Goal: Task Accomplishment & Management: Complete application form

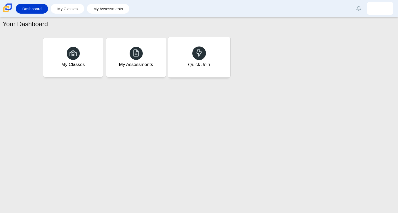
click at [214, 58] on div "Quick Join" at bounding box center [199, 57] width 62 height 40
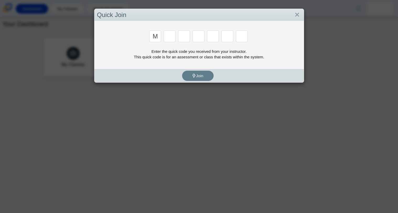
type input "m"
type input "7"
type input "e"
type input "3"
type input "e"
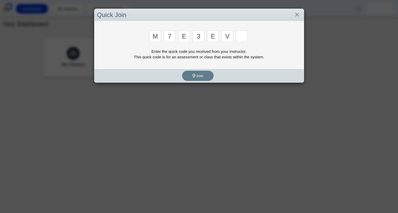
type input "v"
type input "w"
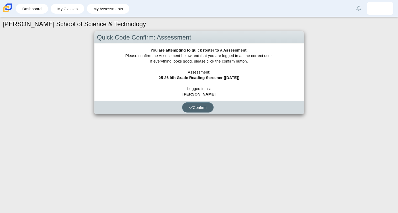
click at [196, 109] on span "Confirm" at bounding box center [198, 107] width 18 height 4
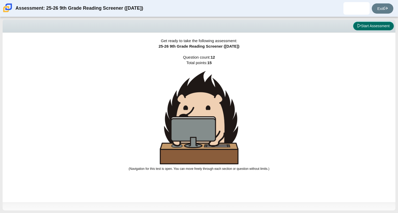
click at [391, 24] on button "Start Assessment" at bounding box center [373, 26] width 41 height 9
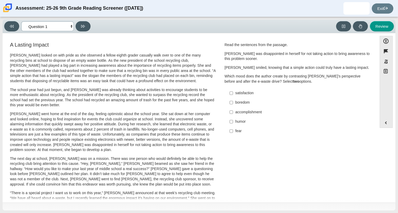
click at [51, 31] on select "Questions Question 1 Question 2 Question 3 Question 4 Question 5 Question 6 Que…" at bounding box center [47, 26] width 52 height 10
click at [21, 21] on select "Questions Question 1 Question 2 Question 3 Question 4 Question 5 Question 6 Que…" at bounding box center [47, 26] width 52 height 10
click at [55, 26] on select "Questions Question 1 Question 2 Question 3 Question 4 Question 5 Question 6 Que…" at bounding box center [47, 26] width 52 height 10
click at [21, 21] on select "Questions Question 1 Question 2 Question 3 Question 4 Question 5 Question 6 Que…" at bounding box center [47, 26] width 52 height 10
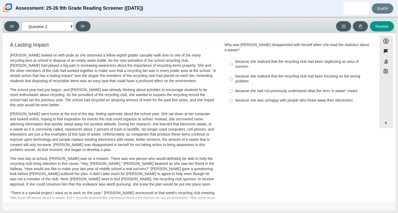
click at [52, 26] on select "Questions Question 1 Question 2 Question 3 Question 4 Question 5 Question 6 Que…" at bounding box center [47, 26] width 52 height 10
click at [21, 21] on select "Questions Question 1 Question 2 Question 3 Question 4 Question 5 Question 6 Que…" at bounding box center [47, 26] width 52 height 10
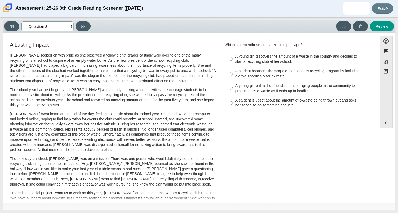
click at [52, 28] on select "Questions Question 1 Question 2 Question 3 Question 4 Question 5 Question 6 Que…" at bounding box center [47, 26] width 52 height 10
select select "ccc5b315-3c7c-471c-bf90-f22c8299c798"
click at [21, 21] on select "Questions Question 1 Question 2 Question 3 Question 4 Question 5 Question 6 Que…" at bounding box center [47, 26] width 52 height 10
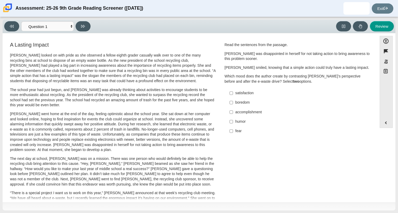
click at [56, 39] on div "Feature A Lasting Impact [PERSON_NAME] looked on with pride as she observed a f…" at bounding box center [189, 188] width 369 height 303
click at [238, 134] on div "fear" at bounding box center [301, 131] width 132 height 5
click at [233, 134] on input "fear fear" at bounding box center [230, 131] width 3 height 9
checkbox input "true"
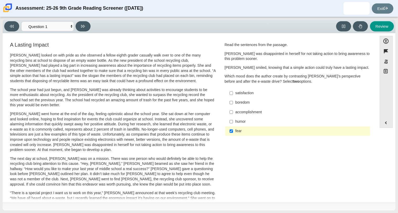
click at [82, 32] on div "Viewing Question 1 of 12 in Pacing Mode Questions Question 1 Question 2 Questio…" at bounding box center [199, 27] width 392 height 14
click at [87, 26] on button at bounding box center [82, 26] width 15 height 10
select select "0ff64528-ffd7-428d-b192-babfaadd44e8"
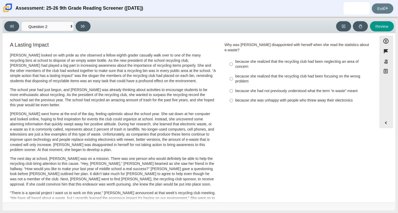
click at [243, 72] on label "because she realized that the recycling club had been focusing on the wrong pro…" at bounding box center [298, 79] width 144 height 15
click at [233, 72] on input "because she realized that the recycling club had been focusing on the wrong pro…" at bounding box center [230, 79] width 3 height 15
radio input "true"
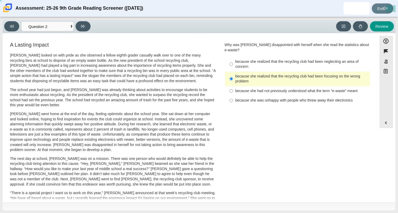
click at [245, 64] on div "because she realized that the recycling club had been neglecting an area of con…" at bounding box center [301, 64] width 132 height 10
click at [233, 64] on input "because she realized that the recycling club had been neglecting an area of con…" at bounding box center [230, 64] width 3 height 15
radio input "true"
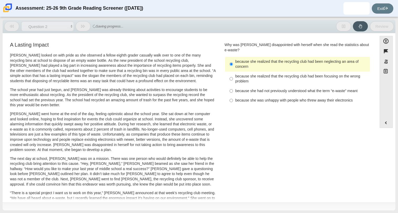
click at [255, 89] on div "because she had not previously understood what the term “e-waste” meant" at bounding box center [301, 91] width 132 height 5
click at [233, 86] on input "because she had not previously understood what the term “e-waste” meant because…" at bounding box center [230, 90] width 3 height 9
radio input "true"
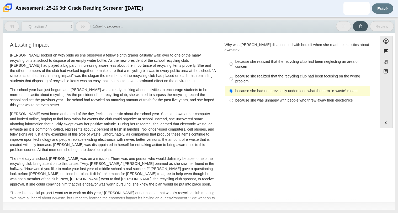
click at [234, 64] on label "because she realized that the recycling club had been neglecting an area of con…" at bounding box center [298, 64] width 144 height 15
click at [233, 64] on input "because she realized that the recycling club had been neglecting an area of con…" at bounding box center [230, 64] width 3 height 15
radio input "true"
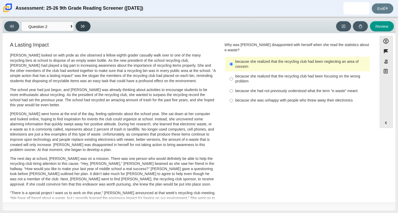
click at [86, 29] on button at bounding box center [82, 26] width 15 height 10
select select "7ce3d843-6974-4858-901c-1ff39630e843"
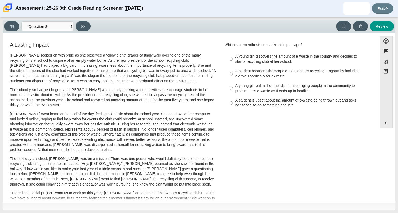
click at [250, 63] on div "A young girl discovers the amount of e-waste in the country and decides to star…" at bounding box center [301, 59] width 132 height 10
click at [233, 63] on input "A young girl discovers the amount of e-waste in the country and decides to star…" at bounding box center [230, 59] width 3 height 15
radio input "true"
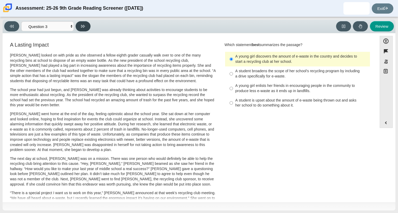
click at [81, 24] on button at bounding box center [82, 26] width 15 height 10
select select "ca9ea0f1-49c5-4bd1-83b0-472c18652b42"
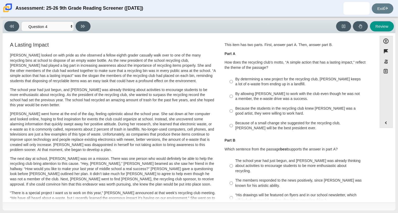
click at [245, 113] on div "Because the students in the recycling club knew [PERSON_NAME] was a good artist…" at bounding box center [301, 111] width 132 height 10
click at [233, 113] on input "Because the students in the recycling club knew [PERSON_NAME] was a good artist…" at bounding box center [230, 111] width 3 height 15
radio input "true"
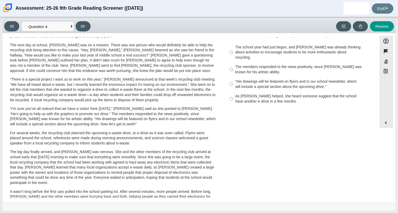
scroll to position [113, 0]
click at [256, 52] on div "The school year had just begun, and [PERSON_NAME] was already thinking about ac…" at bounding box center [301, 52] width 132 height 15
click at [233, 52] on input "The school year had just begun, and [PERSON_NAME] was already thinking about ac…" at bounding box center [230, 53] width 3 height 20
radio input "true"
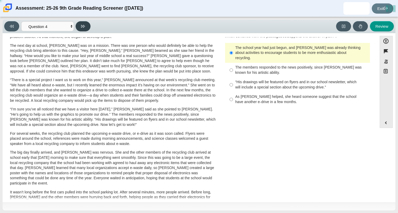
click at [79, 26] on button at bounding box center [82, 26] width 15 height 10
select select "e41f1a79-e29f-4095-8030-a53364015bed"
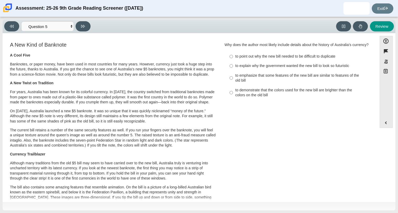
click at [245, 83] on div "to emphasize that some features of the new bill are similar to features of the …" at bounding box center [301, 78] width 132 height 10
click at [233, 84] on input "to emphasize that some features of the new bill are similar to features of the …" at bounding box center [230, 78] width 3 height 15
radio input "true"
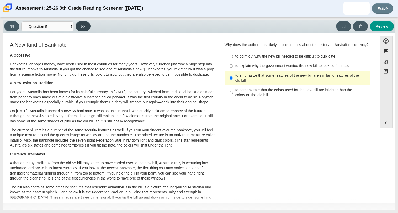
click at [77, 26] on button at bounding box center [82, 26] width 15 height 10
select select "69146e31-7b3d-4a3e-9ce6-f30c24342ae0"
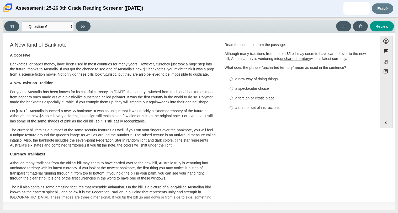
click at [238, 80] on div "a new way of doing things" at bounding box center [301, 79] width 132 height 5
click at [233, 80] on input "a new way of doing things a new way of doing things" at bounding box center [230, 78] width 3 height 9
radio input "true"
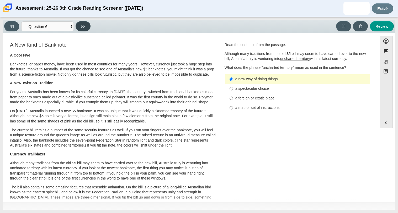
click at [82, 23] on button at bounding box center [82, 26] width 15 height 10
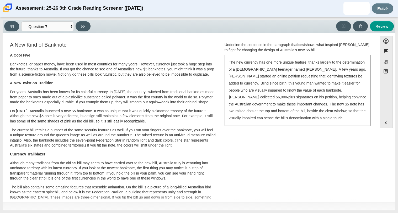
click at [262, 115] on div "The new currency has one more unique feature, thanks largely to the determinati…" at bounding box center [297, 90] width 145 height 70
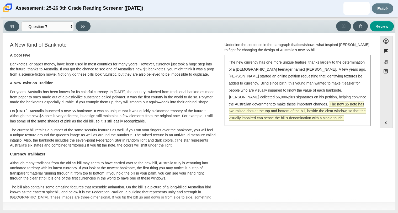
click at [271, 111] on span "The new $5 note has two raised dots at the top and bottom of the bill, beside t…" at bounding box center [297, 111] width 137 height 19
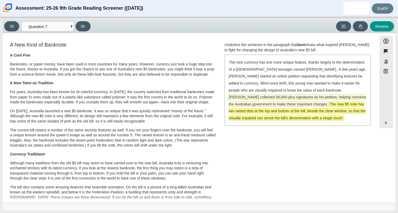
click at [246, 100] on span "[PERSON_NAME] collected 56,000-plus signatures on his petition, helping convinc…" at bounding box center [297, 101] width 137 height 12
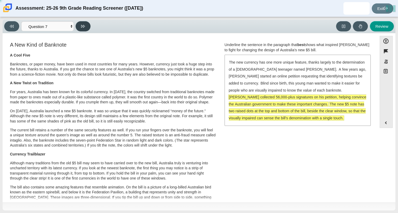
click at [85, 28] on button at bounding box center [82, 26] width 15 height 10
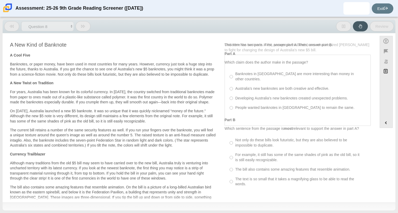
click at [85, 28] on button at bounding box center [82, 26] width 15 height 10
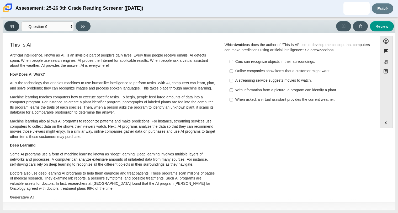
click at [14, 27] on button at bounding box center [11, 26] width 15 height 10
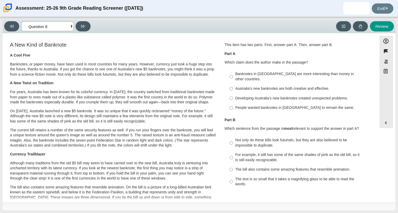
click at [44, 28] on select "Questions Question 1 Question 2 Question 3 Question 4 Question 5 Question 6 Que…" at bounding box center [47, 26] width 52 height 10
click at [21, 21] on select "Questions Question 1 Question 2 Question 3 Question 4 Question 5 Question 6 Que…" at bounding box center [47, 26] width 52 height 10
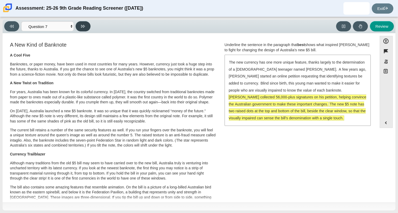
click at [81, 28] on icon at bounding box center [83, 26] width 4 height 4
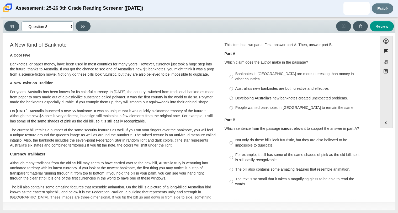
click at [56, 25] on select "Questions Question 1 Question 2 Question 3 Question 4 Question 5 Question 6 Que…" at bounding box center [47, 26] width 52 height 10
click at [152, 91] on div "A Cool Five Banknotes, or paper money, have been used in most countries for man…" at bounding box center [113, 196] width 206 height 286
click at [56, 29] on select "Questions Question 1 Question 2 Question 3 Question 4 Question 5 Question 6 Que…" at bounding box center [47, 26] width 52 height 10
click at [21, 21] on select "Questions Question 1 Question 2 Question 3 Question 4 Question 5 Question 6 Que…" at bounding box center [47, 26] width 52 height 10
click at [60, 27] on select "Questions Question 1 Question 2 Question 3 Question 4 Question 5 Question 6 Que…" at bounding box center [47, 26] width 52 height 10
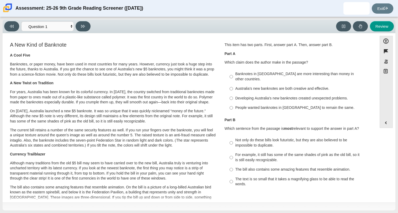
click at [123, 96] on p "For years, Australia has been known for its colorful currency. In [DATE], the c…" at bounding box center [113, 97] width 206 height 15
click at [65, 24] on select "Questions Question 1 Question 2 Question 3 Question 4 Question 5 Question 6 Que…" at bounding box center [47, 26] width 52 height 10
click at [21, 21] on select "Questions Question 1 Question 2 Question 3 Question 4 Question 5 Question 6 Que…" at bounding box center [47, 26] width 52 height 10
click at [61, 25] on select "Questions Question 1 Question 2 Question 3 Question 4 Question 5 Question 6 Que…" at bounding box center [47, 26] width 52 height 10
click at [21, 21] on select "Questions Question 1 Question 2 Question 3 Question 4 Question 5 Question 6 Que…" at bounding box center [47, 26] width 52 height 10
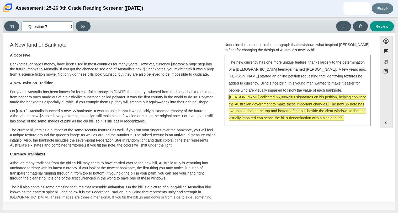
click at [53, 24] on select "Questions Question 1 Question 2 Question 3 Question 4 Question 5 Question 6 Que…" at bounding box center [47, 26] width 52 height 10
click at [21, 21] on select "Questions Question 1 Question 2 Question 3 Question 4 Question 5 Question 6 Que…" at bounding box center [47, 26] width 52 height 10
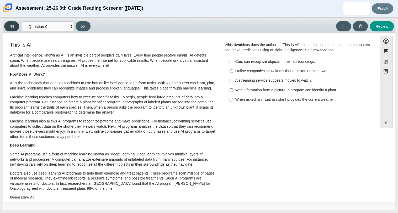
click at [13, 23] on button at bounding box center [11, 26] width 15 height 10
select select "ea8338c2-a6a3-418e-a305-2b963b54a290"
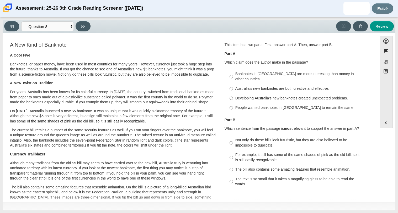
click at [264, 86] on div "Australia’s new banknotes are both creative and effective." at bounding box center [301, 88] width 132 height 5
click at [233, 84] on input "Australia’s new banknotes are both creative and effective. Australia’s new bank…" at bounding box center [230, 88] width 3 height 9
radio input "true"
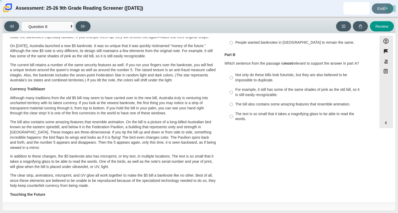
scroll to position [72, 0]
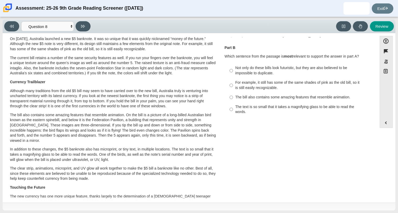
click at [261, 95] on div "The bill also contains some amazing features that resemble animation." at bounding box center [301, 97] width 132 height 5
click at [233, 93] on input "The bill also contains some amazing features that resemble animation. The bill …" at bounding box center [230, 97] width 3 height 9
radio input "true"
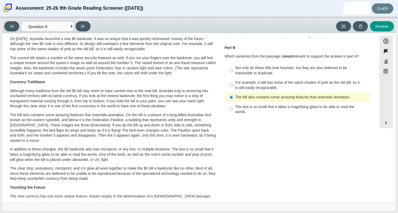
click at [250, 106] on div "The text is so small that it takes a magnifying glass to be able to read the wo…" at bounding box center [301, 110] width 132 height 10
click at [233, 106] on input "The text is so small that it takes a magnifying glass to be able to read the wo…" at bounding box center [230, 109] width 3 height 15
radio input "true"
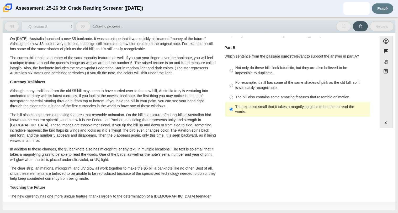
click at [246, 71] on label "Not only do these bills look futuristic, but they are also believed to be impos…" at bounding box center [298, 70] width 144 height 15
click at [233, 71] on input "Not only do these bills look futuristic, but they are also believed to be impos…" at bounding box center [230, 70] width 3 height 15
radio input "true"
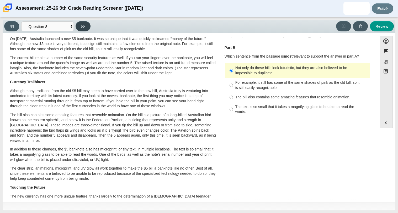
click at [85, 26] on button at bounding box center [82, 26] width 15 height 10
select select "89f058d6-b15c-4ef5-a4b3-fdaffb8868b6"
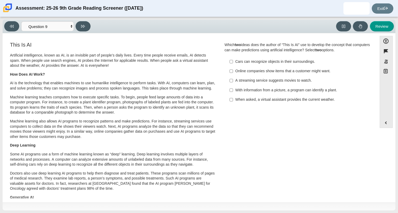
click at [275, 74] on label "Online companies show items that a customer might want. Online companies show i…" at bounding box center [298, 71] width 144 height 9
click at [233, 74] on input "Online companies show items that a customer might want. Online companies show i…" at bounding box center [230, 71] width 3 height 9
checkbox input "true"
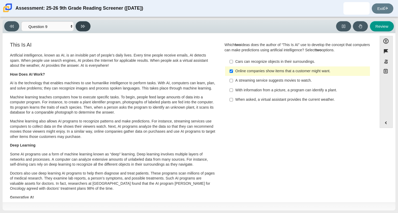
click at [83, 27] on icon at bounding box center [83, 26] width 4 height 4
select select "cdf3c14e-a918-44d1-9b63-3db0fa81641e"
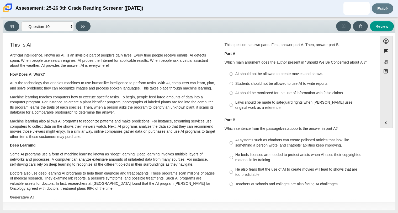
click at [256, 84] on div "Students should not be allowed to use AI to write reports." at bounding box center [301, 83] width 132 height 5
click at [233, 84] on input "Students should not be allowed to use AI to write reports. Students should not …" at bounding box center [230, 83] width 3 height 9
radio input "true"
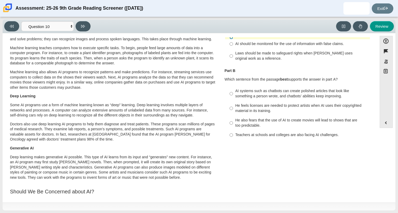
scroll to position [47, 0]
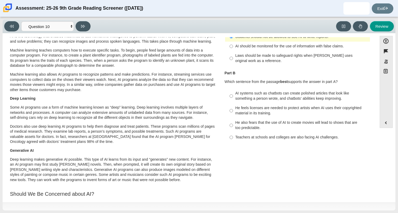
click at [263, 49] on label "AI should be monitored for the use of information with false claims. AI should …" at bounding box center [298, 46] width 144 height 9
click at [233, 49] on input "AI should be monitored for the use of information with false claims. AI should …" at bounding box center [230, 46] width 3 height 9
radio input "true"
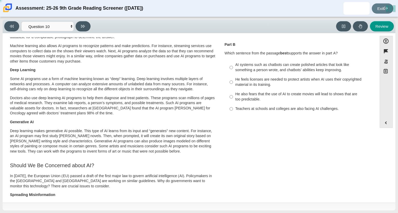
scroll to position [78, 0]
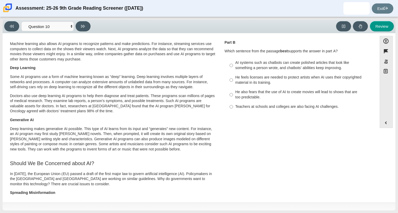
click at [262, 65] on div "AI systems such as chatbots can create polished articles that look like somethi…" at bounding box center [301, 65] width 132 height 10
click at [233, 65] on input "AI systems such as chatbots can create polished articles that look like somethi…" at bounding box center [230, 65] width 3 height 15
radio input "true"
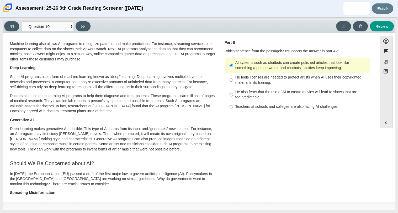
click at [241, 92] on div "He also fears that the use of AI to create movies will lead to shows that are t…" at bounding box center [301, 95] width 132 height 10
click at [233, 92] on input "He also fears that the use of AI to create movies will lead to shows that are t…" at bounding box center [230, 95] width 3 height 15
radio input "true"
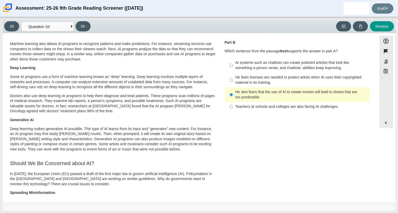
click at [253, 85] on div "He feels licenses are needed to protect artists when AI uses their copyrighted …" at bounding box center [301, 80] width 132 height 10
click at [233, 85] on input "He feels licenses are needed to protect artists when AI uses their copyrighted …" at bounding box center [230, 80] width 3 height 15
radio input "true"
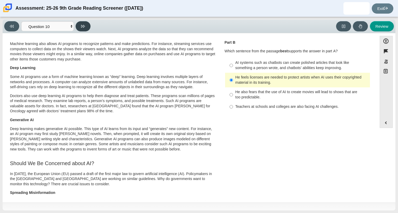
click at [86, 25] on button at bounding box center [82, 26] width 15 height 10
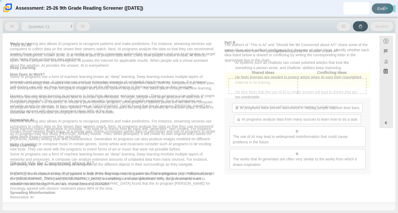
click at [86, 25] on button at bounding box center [82, 26] width 15 height 10
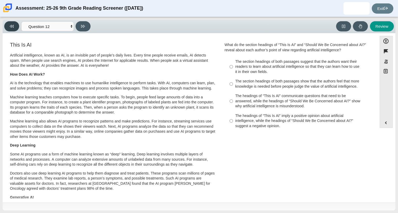
click at [18, 28] on button at bounding box center [11, 26] width 15 height 10
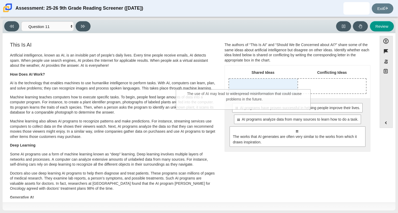
drag, startPoint x: 318, startPoint y: 129, endPoint x: 266, endPoint y: 92, distance: 64.2
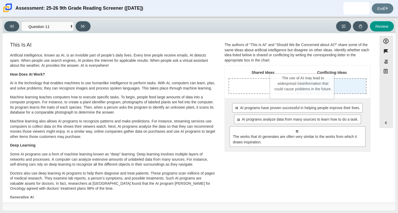
drag, startPoint x: 264, startPoint y: 91, endPoint x: 306, endPoint y: 85, distance: 41.8
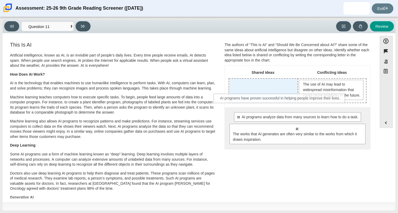
drag, startPoint x: 274, startPoint y: 120, endPoint x: 258, endPoint y: 96, distance: 28.7
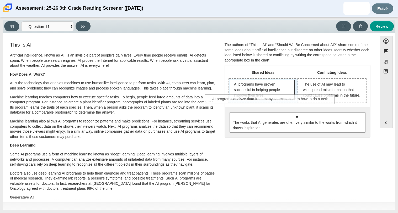
drag, startPoint x: 289, startPoint y: 122, endPoint x: 263, endPoint y: 99, distance: 34.5
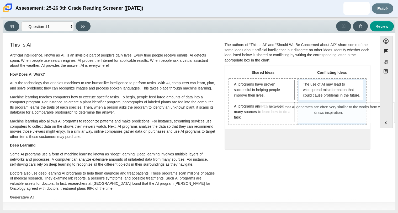
drag, startPoint x: 276, startPoint y: 148, endPoint x: 308, endPoint y: 117, distance: 44.9
drag, startPoint x: 314, startPoint y: 115, endPoint x: 307, endPoint y: 111, distance: 8.6
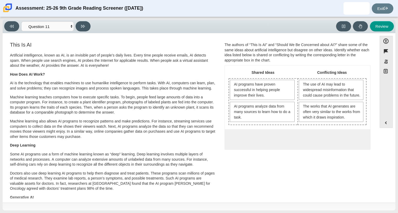
click at [91, 23] on div "Viewing Question 11 of 12 in Pacing Mode Questions Question 1 Question 2 Questi…" at bounding box center [48, 26] width 88 height 10
click at [85, 25] on button at bounding box center [82, 26] width 15 height 10
select select "c3effed4-44ce-4a19-bd96-1787f34e9b4c"
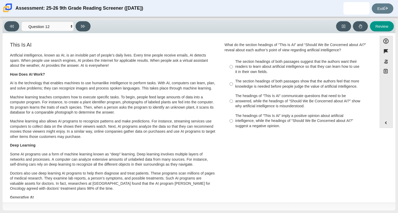
click at [253, 71] on div "The section headings of both passages suggest that the authors want their reade…" at bounding box center [301, 66] width 132 height 15
click at [233, 71] on input "The section headings of both passages suggest that the authors want their reade…" at bounding box center [230, 67] width 3 height 20
radio input "true"
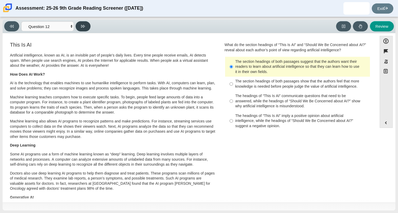
click at [88, 28] on button at bounding box center [82, 26] width 15 height 10
select select "review"
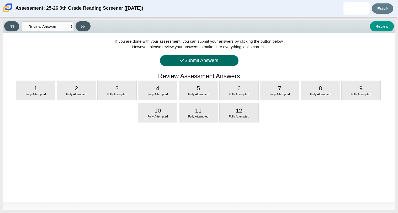
click at [196, 63] on button "Submit Answers" at bounding box center [199, 60] width 79 height 11
click at [0, 0] on button "Go Back to Review" at bounding box center [0, 0] width 0 height 0
click at [196, 63] on button "Submit Answers" at bounding box center [199, 60] width 79 height 11
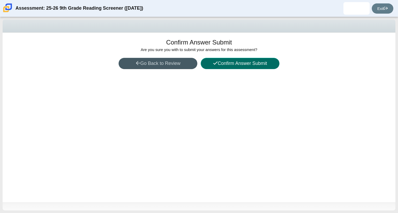
click at [252, 65] on button "Confirm Answer Submit" at bounding box center [240, 63] width 79 height 11
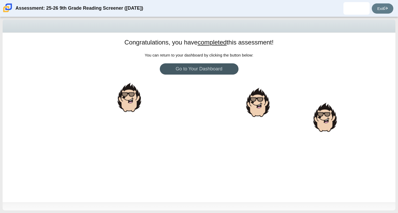
click at [269, 115] on body "Assessment: 25-26 9th Grade Reading Screener ([DATE]) [PERSON_NAME] Student" at bounding box center [199, 106] width 398 height 213
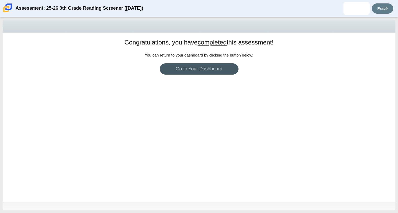
click at [237, 148] on div "Congratulations, you have completed this assessment! You can return to your das…" at bounding box center [199, 118] width 392 height 170
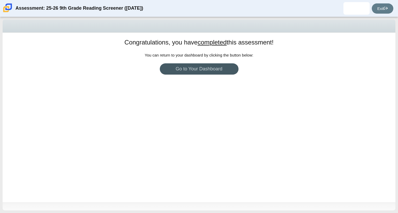
click at [234, 151] on div "Congratulations, you have completed this assessment! You can return to your das…" at bounding box center [199, 118] width 392 height 170
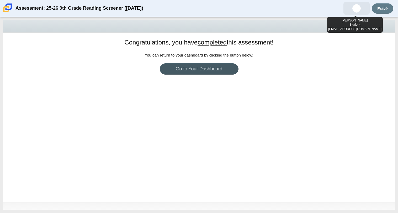
click at [352, 9] on img at bounding box center [356, 8] width 8 height 8
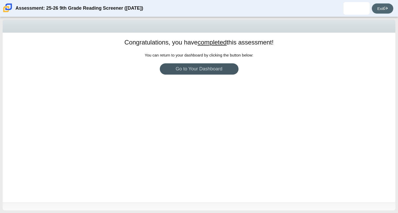
click at [384, 8] on icon at bounding box center [385, 8] width 4 height 4
